Goal: Task Accomplishment & Management: Use online tool/utility

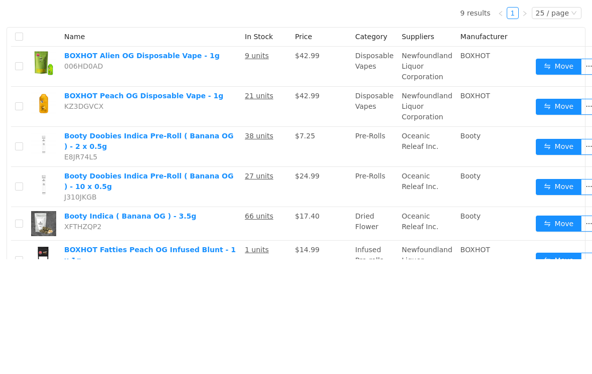
scroll to position [8, 0]
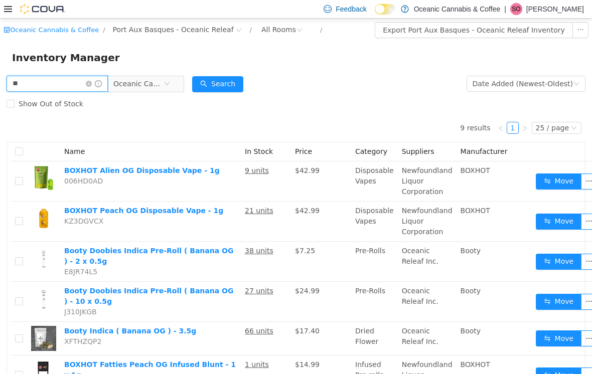
click at [82, 79] on input "**" at bounding box center [57, 84] width 101 height 16
click at [38, 76] on input "**" at bounding box center [57, 84] width 101 height 16
click at [74, 83] on input "**" at bounding box center [57, 84] width 101 height 16
type input "*"
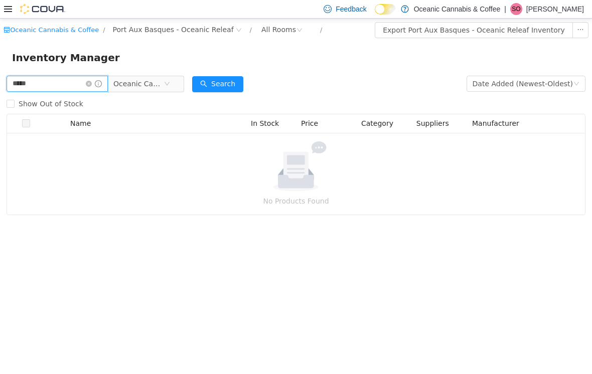
click at [43, 84] on input "*****" at bounding box center [57, 84] width 101 height 16
type input "*"
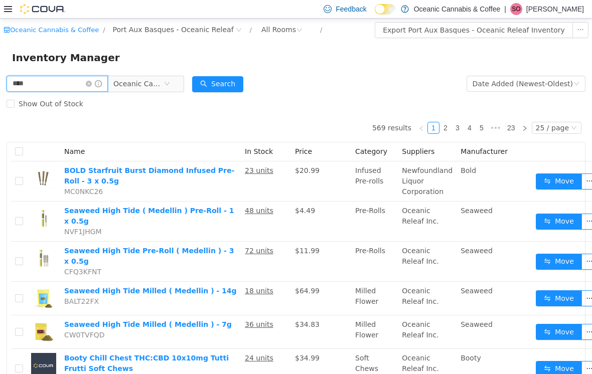
type input "****"
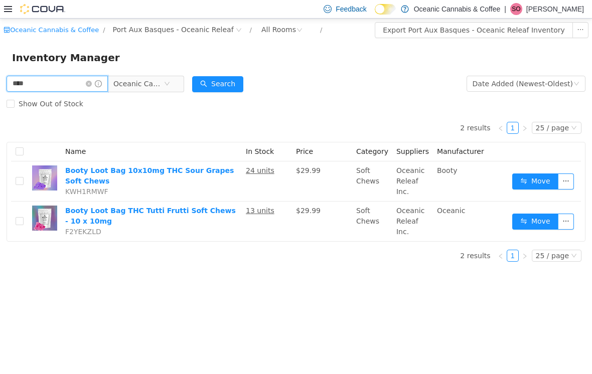
click at [541, 229] on button "Move" at bounding box center [535, 222] width 46 height 16
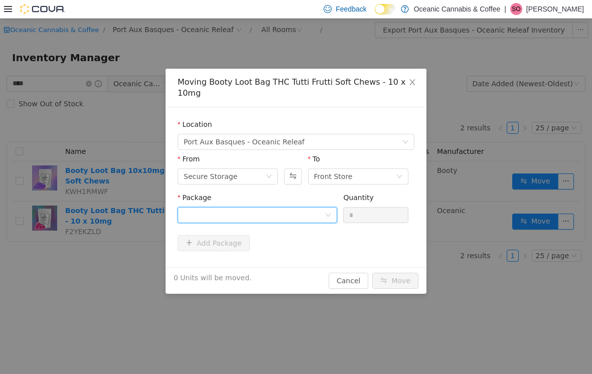
click at [273, 217] on div at bounding box center [254, 215] width 141 height 15
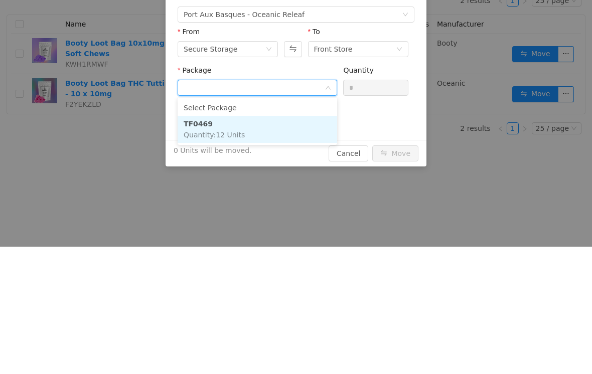
click at [279, 133] on li "TF0469 Quantity : 12 Units" at bounding box center [258, 129] width 160 height 27
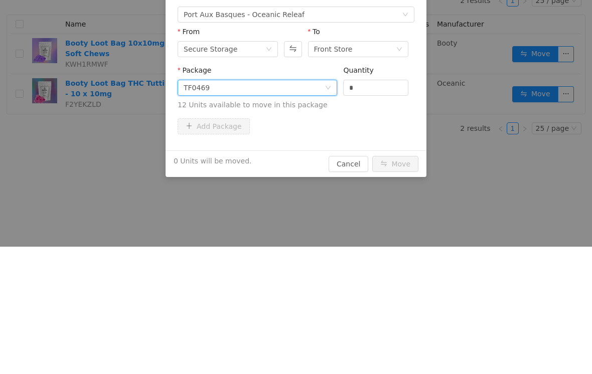
click at [378, 90] on input "*" at bounding box center [376, 88] width 64 height 15
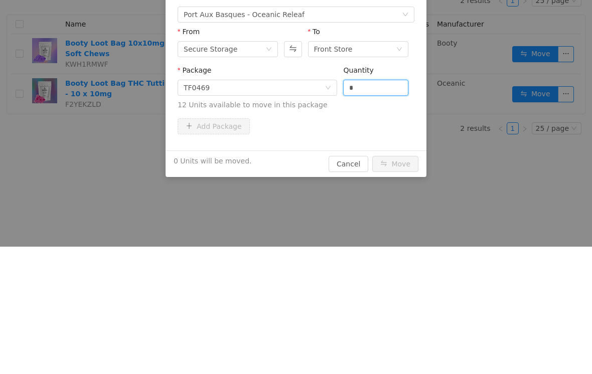
scroll to position [16, 0]
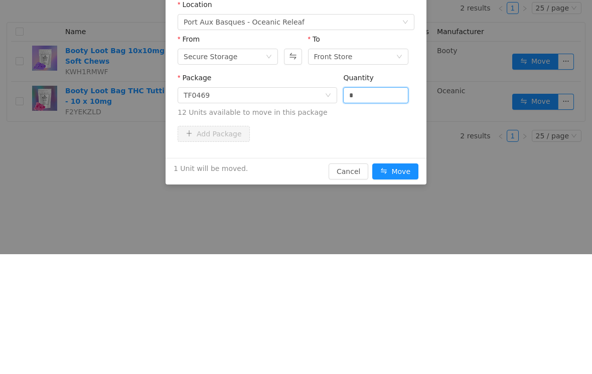
type input "*"
click at [395, 168] on button "Move" at bounding box center [395, 172] width 46 height 16
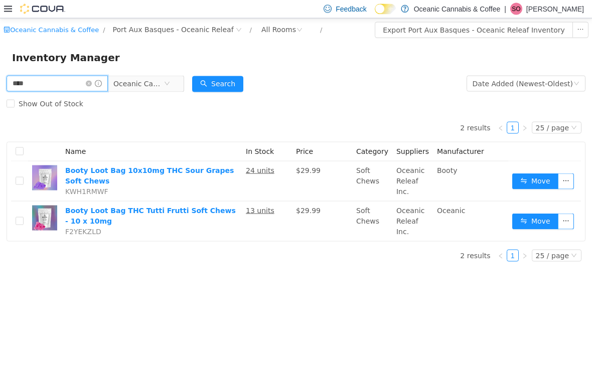
click at [108, 78] on input "****" at bounding box center [57, 83] width 101 height 16
click at [164, 87] on span "Oceanic Cannabis & Coffee" at bounding box center [138, 83] width 50 height 15
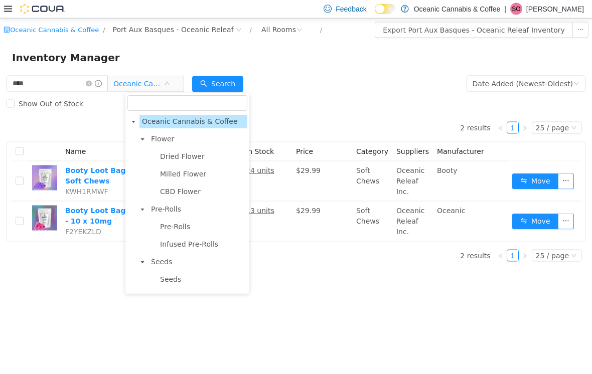
scroll to position [0, 0]
click at [204, 119] on span "Oceanic Cannabis & Coffee" at bounding box center [190, 121] width 96 height 8
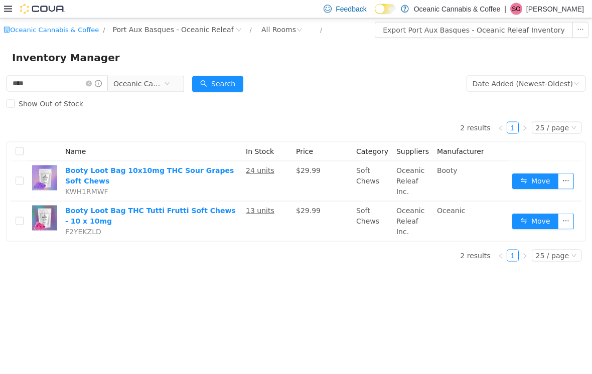
click at [170, 85] on icon "icon: close-circle" at bounding box center [167, 83] width 6 height 6
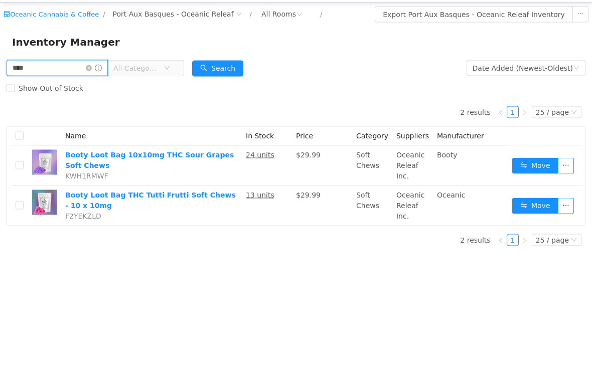
click at [71, 63] on input "****" at bounding box center [57, 68] width 101 height 16
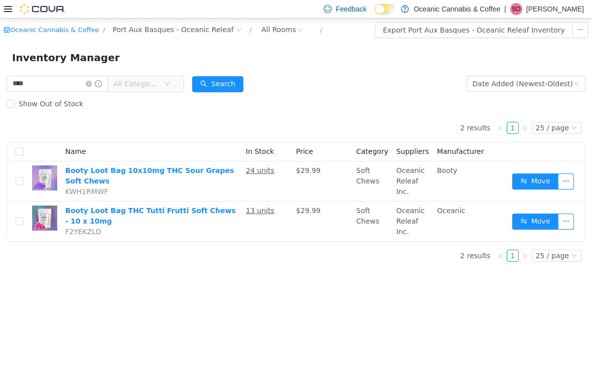
click at [110, 73] on div "Inventory Manager" at bounding box center [296, 58] width 592 height 32
click at [92, 83] on icon "icon: close-circle" at bounding box center [89, 84] width 6 height 6
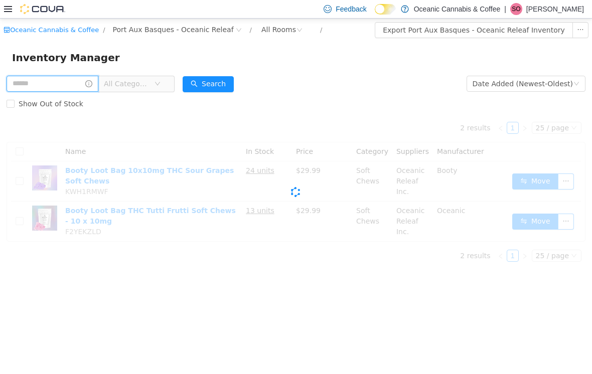
click at [77, 84] on input "text" at bounding box center [53, 84] width 92 height 16
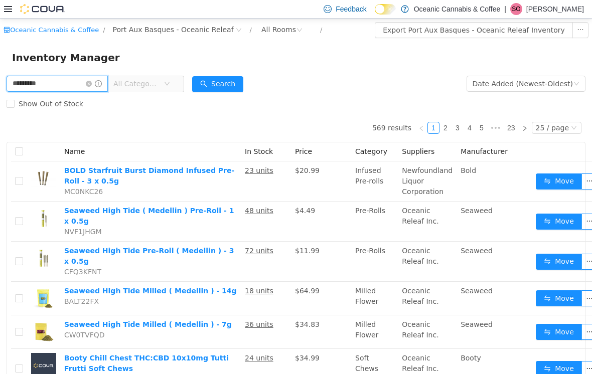
type input "*********"
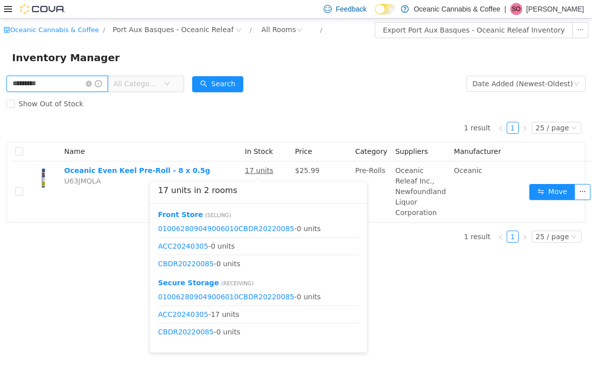
scroll to position [16, 0]
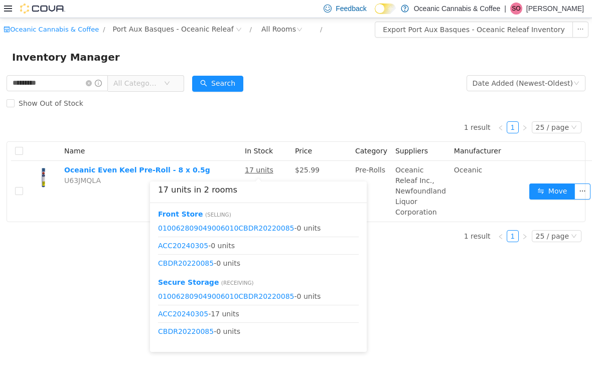
click at [538, 190] on button "Move" at bounding box center [552, 192] width 46 height 16
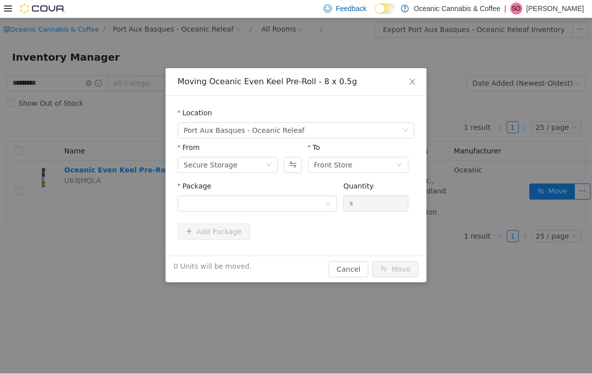
click at [302, 205] on div at bounding box center [254, 203] width 141 height 15
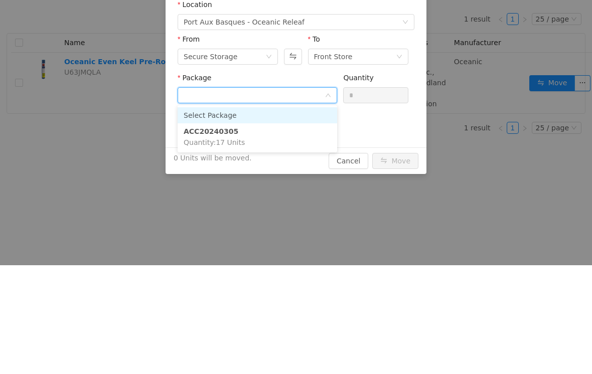
click at [289, 143] on li "ACC20240305 Quantity : 17 Units" at bounding box center [258, 137] width 160 height 27
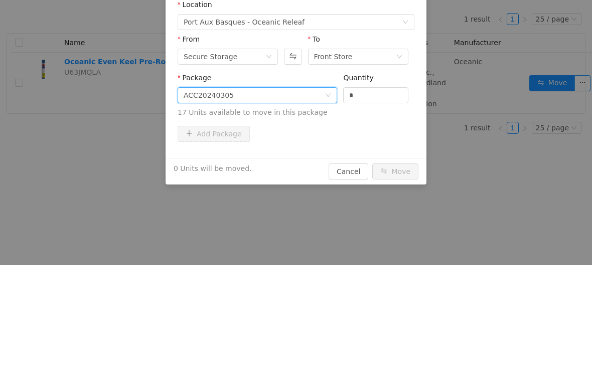
click at [376, 92] on input "*" at bounding box center [376, 95] width 64 height 15
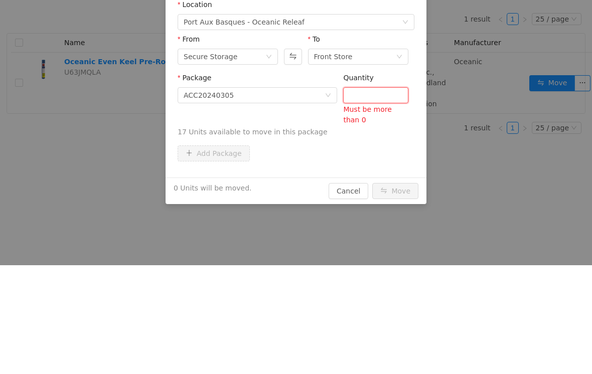
click at [410, 89] on div "Package ACC20240305 Quantity Must be more than 0 17 Units available to move in …" at bounding box center [296, 105] width 237 height 65
click at [375, 94] on input "Quantity" at bounding box center [376, 95] width 64 height 15
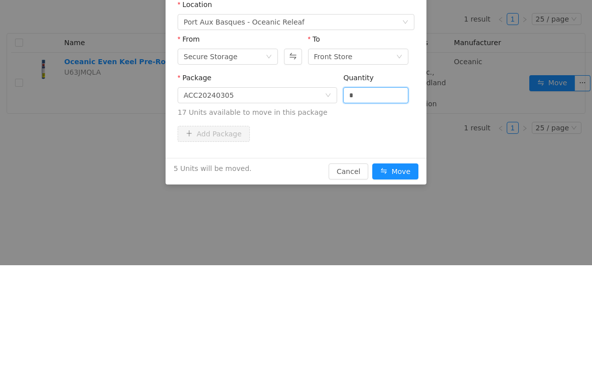
type input "*"
click at [391, 131] on div "Add Package" at bounding box center [296, 134] width 237 height 16
click at [394, 173] on button "Move" at bounding box center [395, 172] width 46 height 16
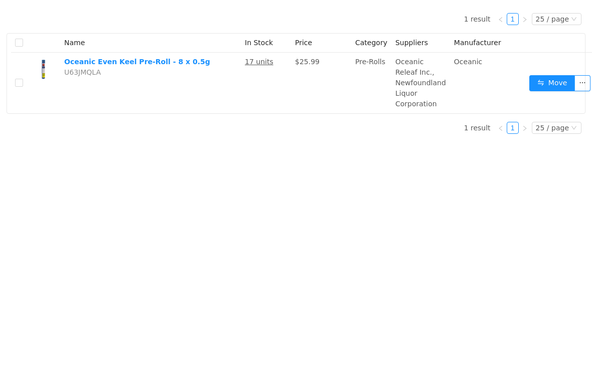
scroll to position [0, 0]
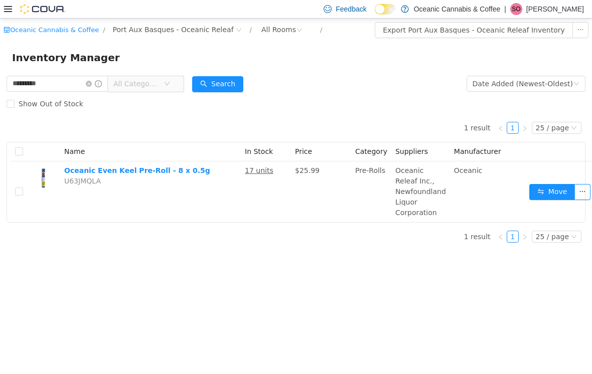
click at [92, 82] on icon "icon: close-circle" at bounding box center [89, 84] width 6 height 6
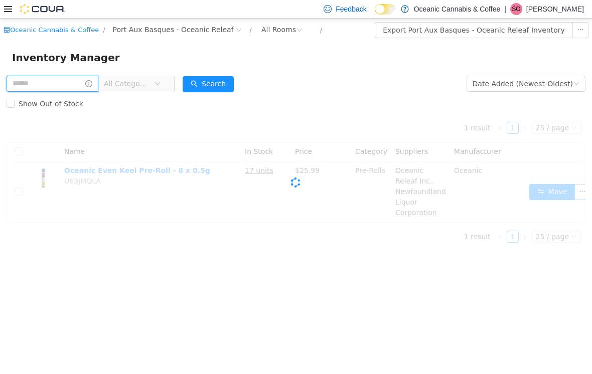
click at [66, 83] on input "text" at bounding box center [53, 84] width 92 height 16
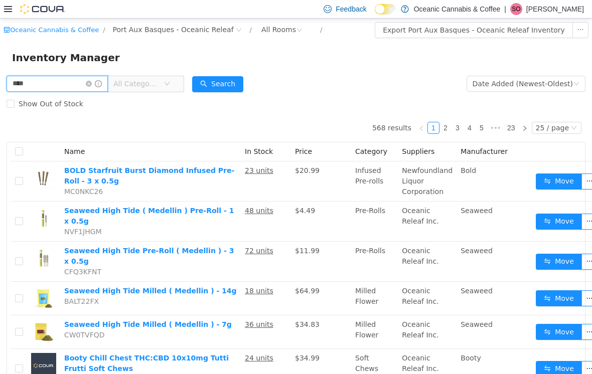
type input "****"
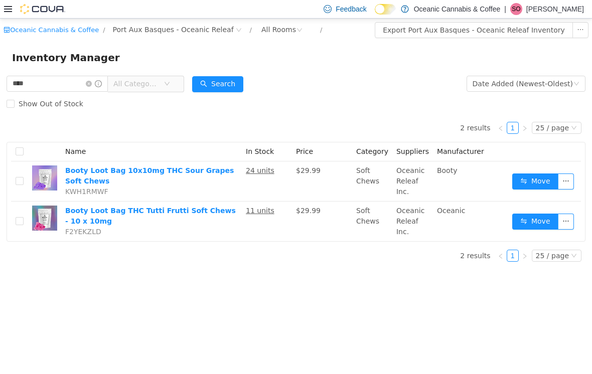
click at [530, 229] on button "Move" at bounding box center [535, 222] width 46 height 16
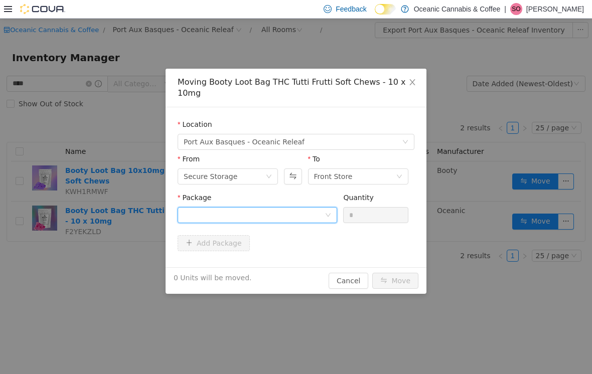
click at [236, 218] on div at bounding box center [254, 215] width 141 height 15
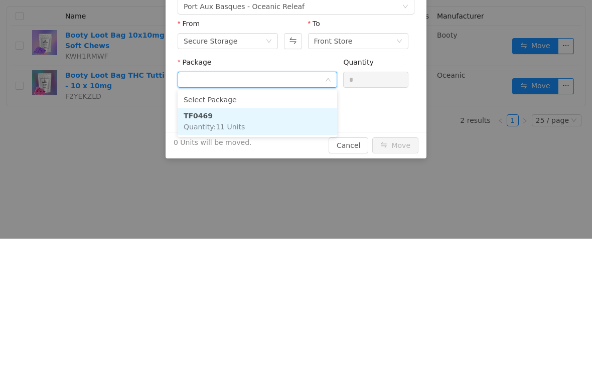
click at [238, 131] on span "Quantity : 11 Units" at bounding box center [214, 127] width 61 height 8
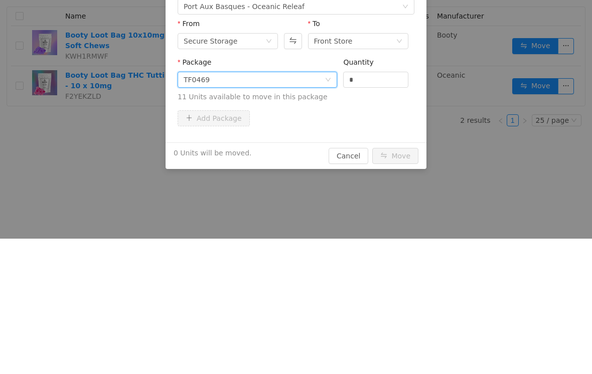
click at [373, 84] on input "*" at bounding box center [376, 80] width 64 height 15
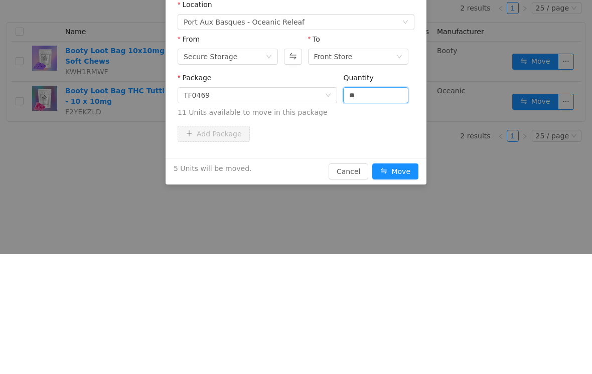
click at [313, 130] on div "Add Package" at bounding box center [296, 134] width 237 height 16
type input "*"
click at [390, 173] on button "Move" at bounding box center [395, 172] width 46 height 16
